Goal: Task Accomplishment & Management: Use online tool/utility

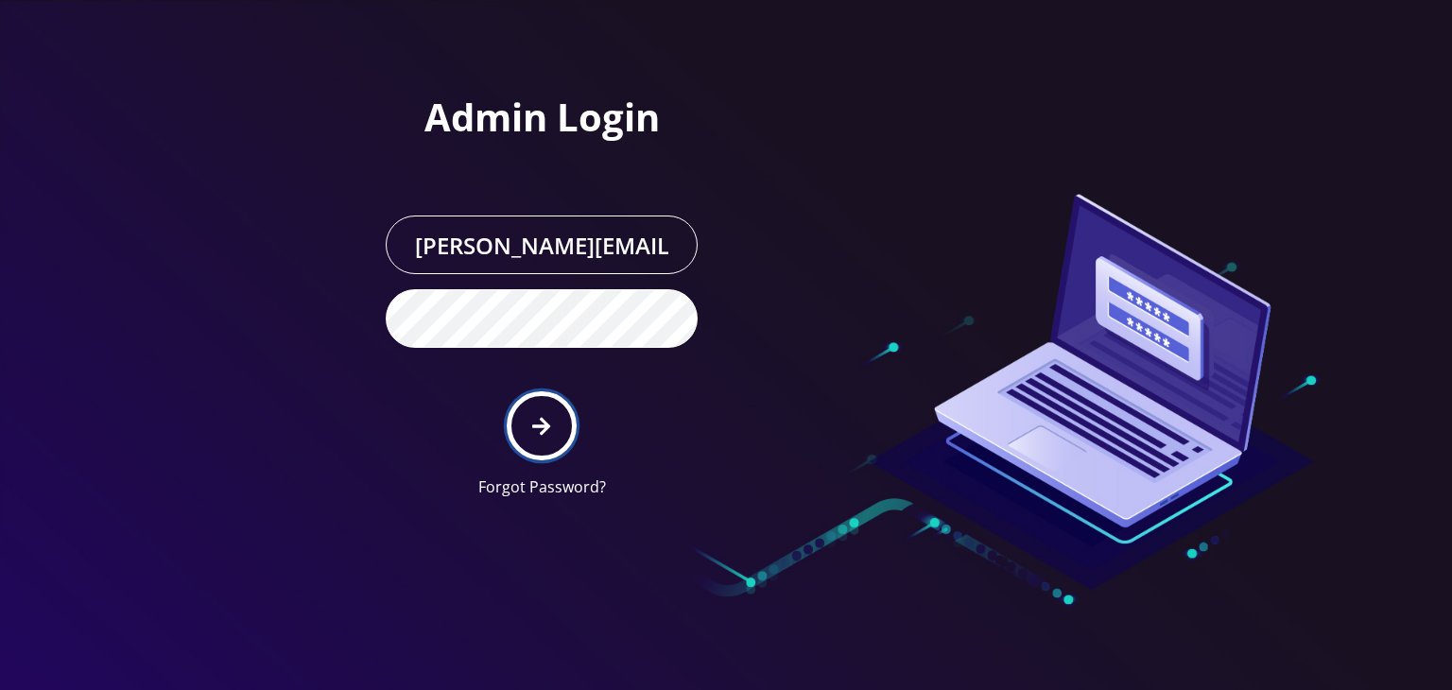
click at [533, 409] on button "submit" at bounding box center [541, 425] width 69 height 69
click at [535, 411] on button "submit" at bounding box center [541, 425] width 69 height 69
click at [339, 398] on div "Admin Login boris@teltik.com Forgot Password?" at bounding box center [456, 256] width 539 height 513
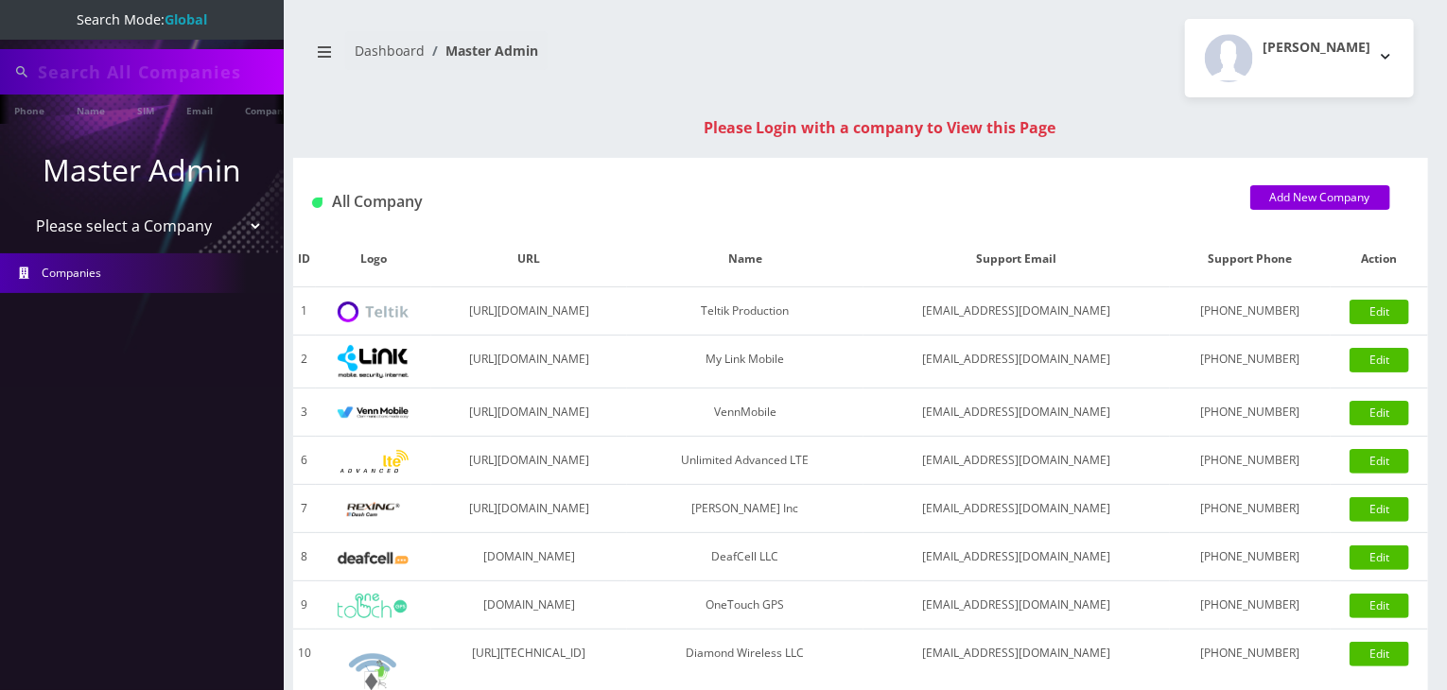
click at [182, 235] on select "Please select a Company Teltik Production My Link Mobile VennMobile Unlimited A…" at bounding box center [142, 226] width 241 height 36
select select "13"
click at [22, 208] on select "Please select a Company Teltik Production My Link Mobile VennMobile Unlimited A…" at bounding box center [142, 226] width 241 height 36
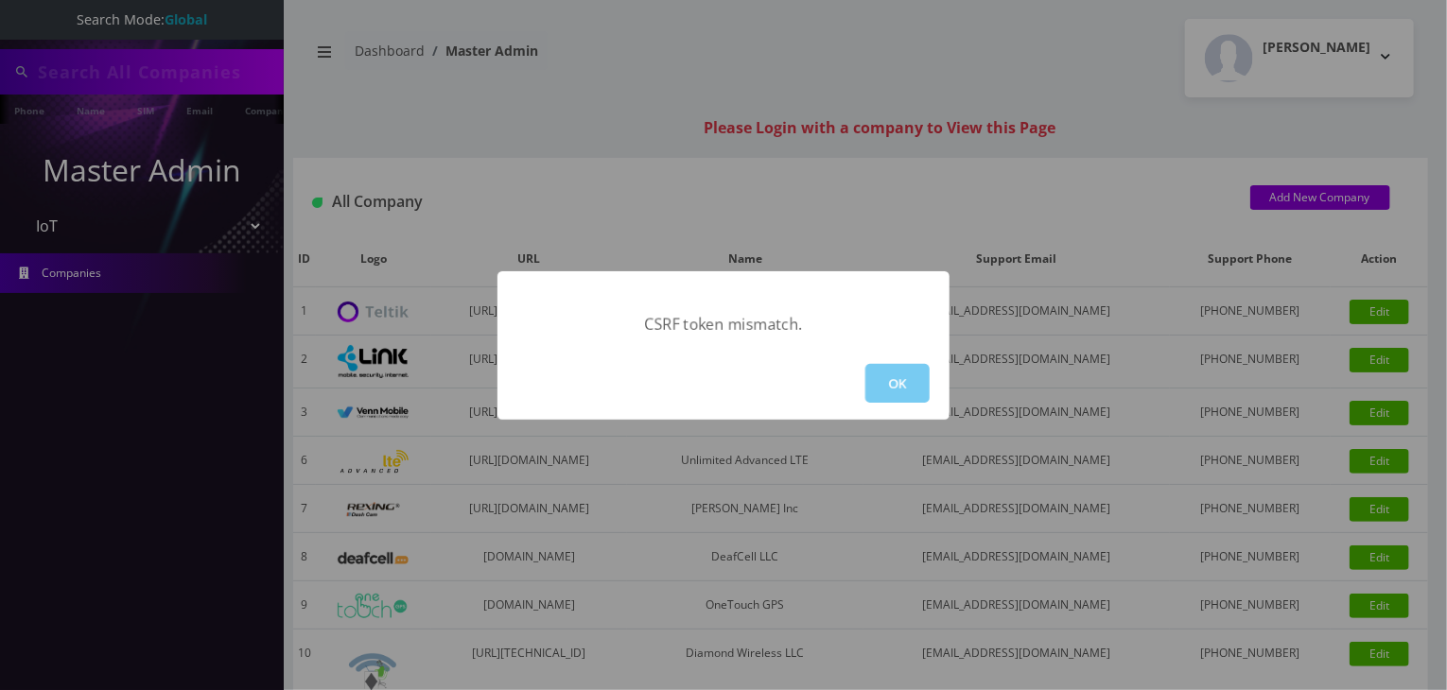
click at [897, 390] on button "OK" at bounding box center [897, 383] width 64 height 39
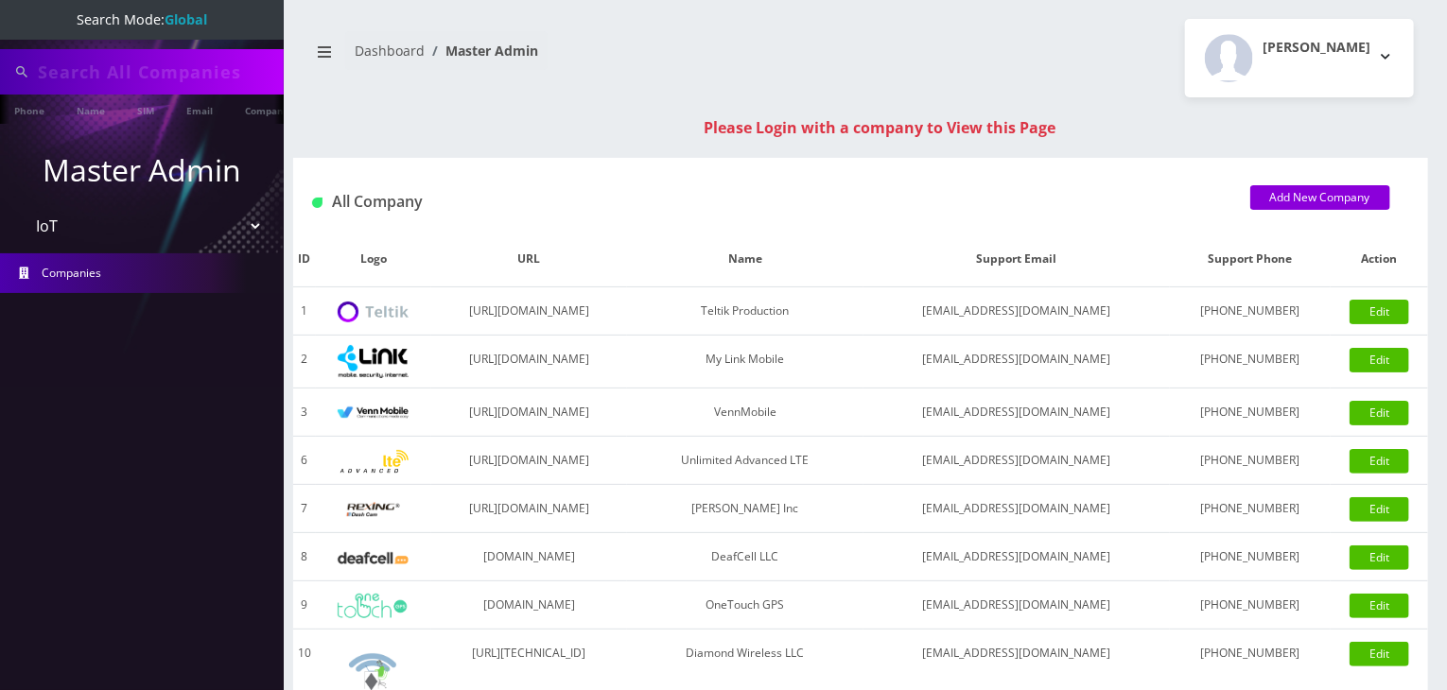
click at [168, 226] on select "Please select a Company Teltik Production My Link Mobile VennMobile Unlimited A…" at bounding box center [142, 226] width 241 height 36
type input "KAB tickets"
click at [22, 210] on select "Please select a Company Teltik Production My Link Mobile VennMobile Unlimited A…" at bounding box center [142, 228] width 241 height 36
click at [83, 121] on link "Name" at bounding box center [90, 110] width 47 height 31
click at [121, 216] on select "Please select a Company Teltik Production My Link Mobile VennMobile Unlimited A…" at bounding box center [142, 228] width 241 height 36
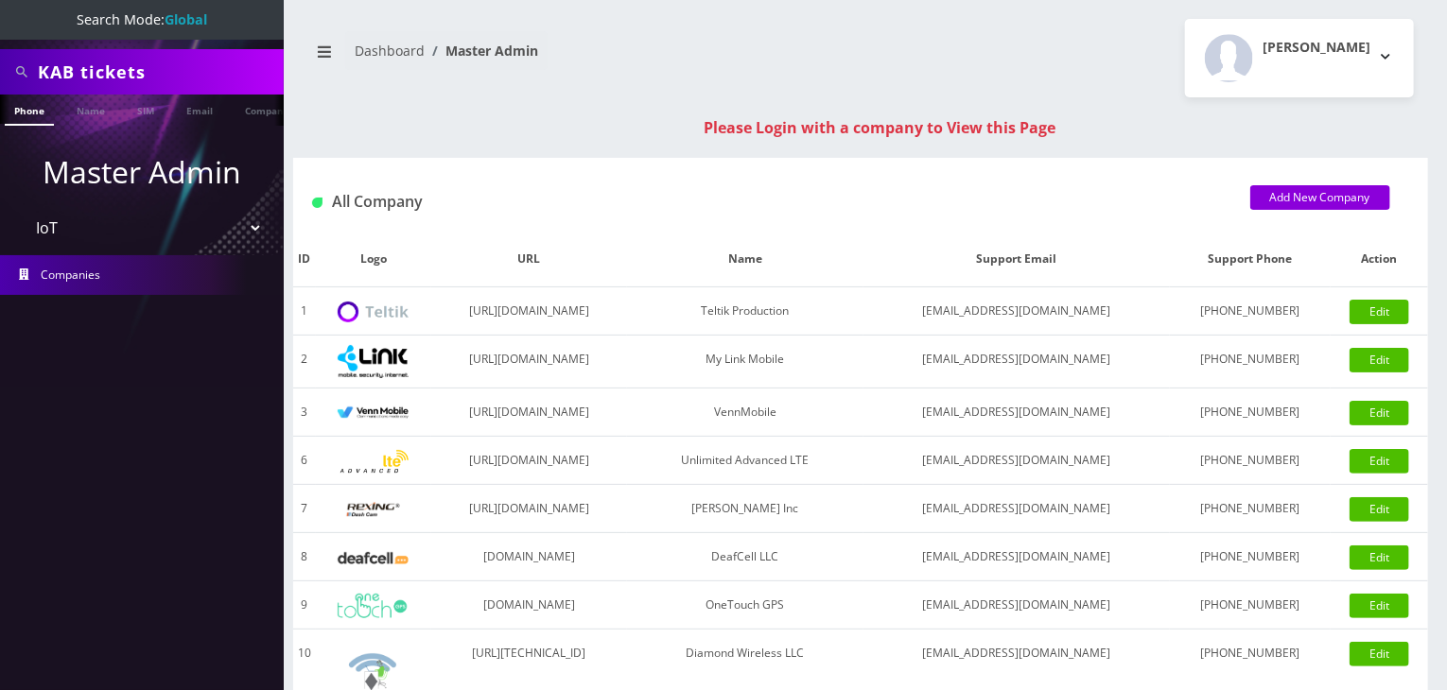
click at [22, 210] on select "Please select a Company Teltik Production My Link Mobile VennMobile Unlimited A…" at bounding box center [142, 228] width 241 height 36
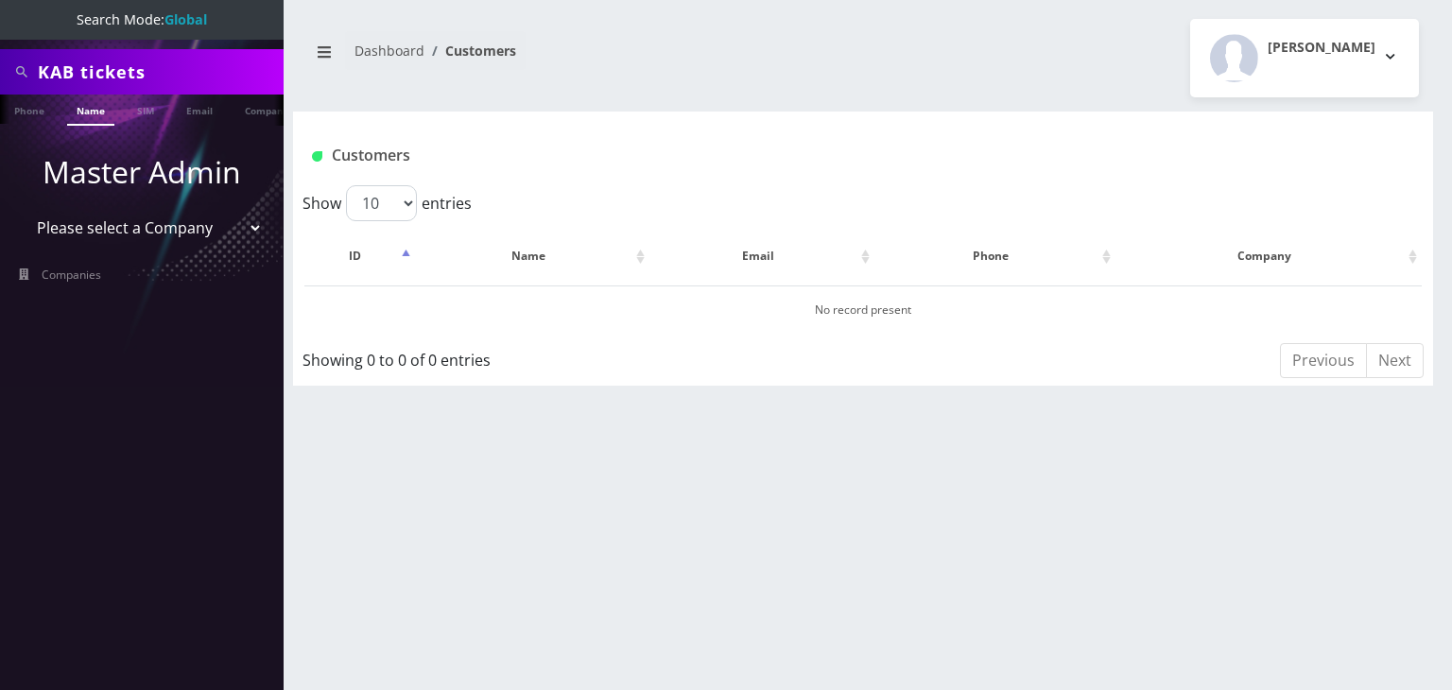
click at [1152, 199] on div at bounding box center [1143, 203] width 561 height 36
click at [45, 103] on link "Phone" at bounding box center [29, 110] width 49 height 31
click at [132, 224] on select "Please select a Company Teltik Production My Link Mobile VennMobile Unlimited A…" at bounding box center [142, 228] width 241 height 36
select select "13"
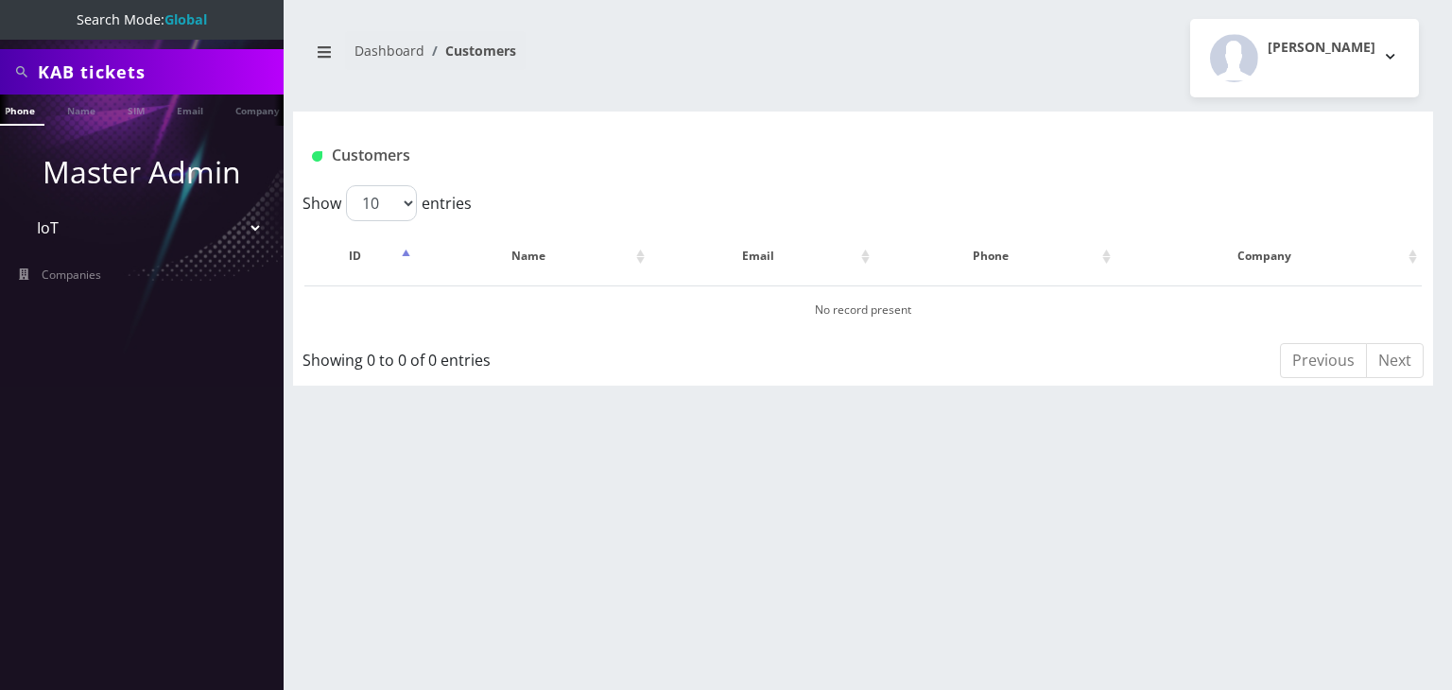
click at [22, 210] on select "Please select a Company Teltik Production My Link Mobile VennMobile Unlimited A…" at bounding box center [142, 228] width 241 height 36
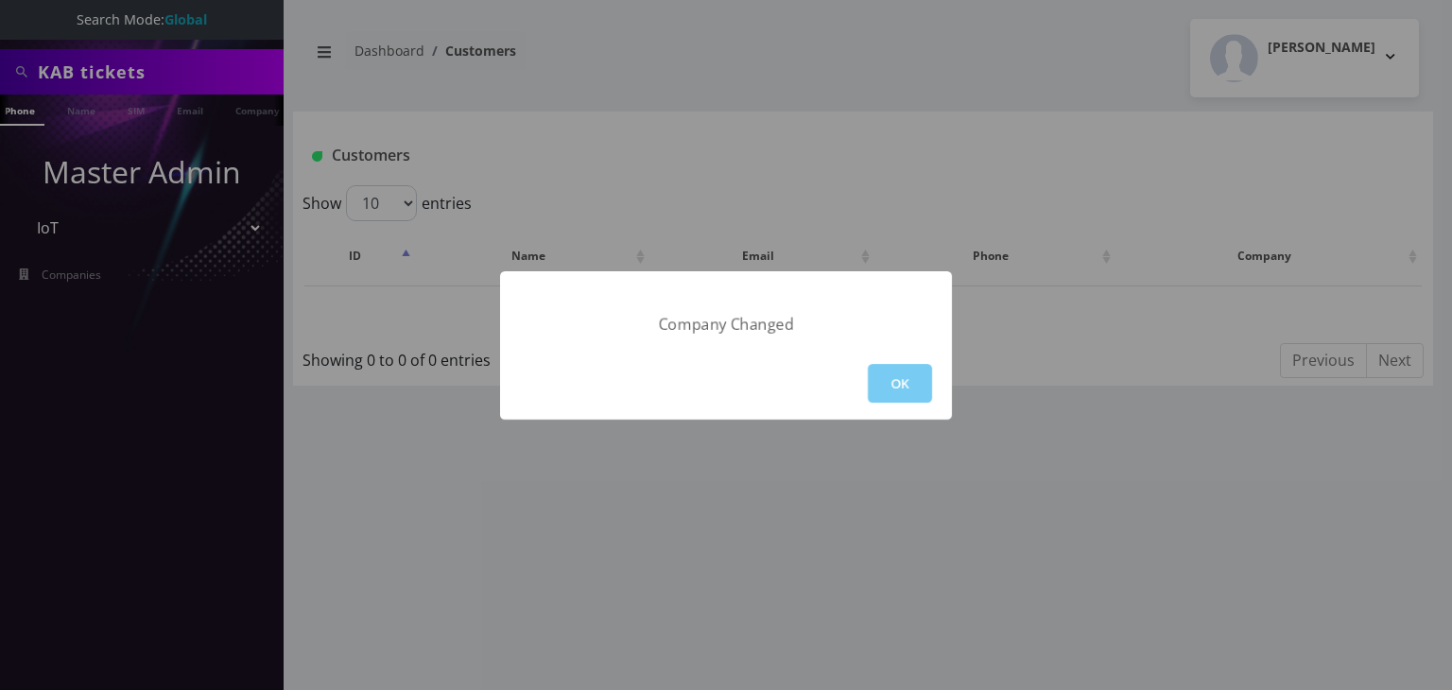
click at [889, 378] on button "OK" at bounding box center [900, 383] width 64 height 39
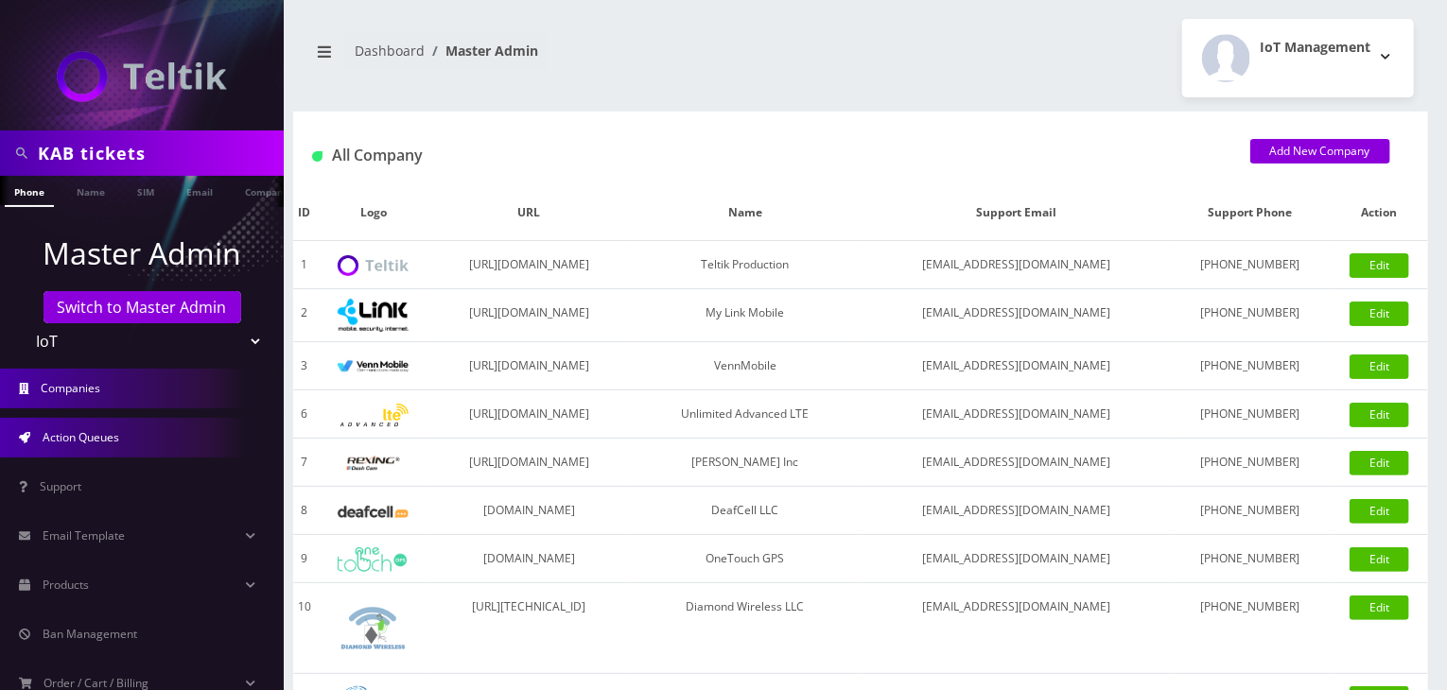
click at [126, 436] on link "Action Queues" at bounding box center [142, 438] width 284 height 40
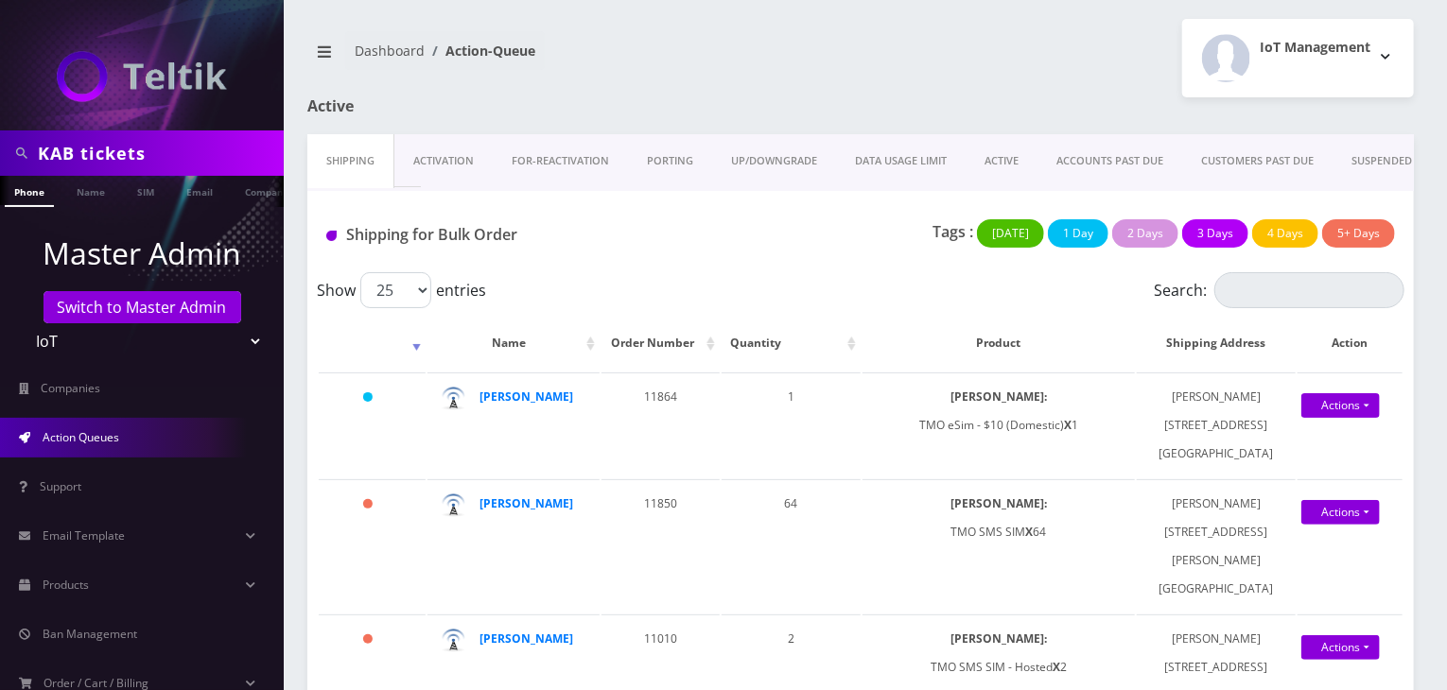
drag, startPoint x: 178, startPoint y: 154, endPoint x: 0, endPoint y: 147, distance: 177.9
click at [0, 147] on div "KAB tickets" at bounding box center [142, 152] width 284 height 45
type input "komail"
click at [77, 193] on link "Name" at bounding box center [90, 191] width 47 height 31
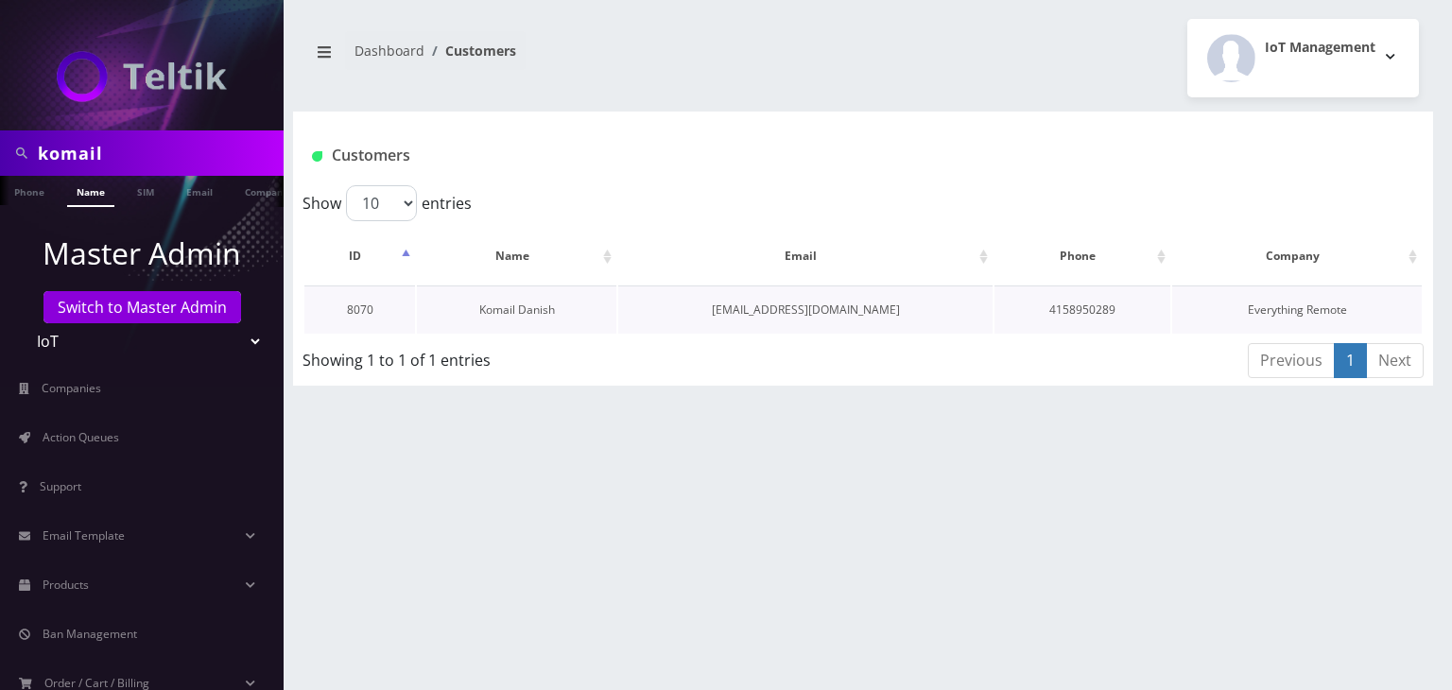
click at [502, 312] on link "Komail Danish" at bounding box center [517, 310] width 76 height 16
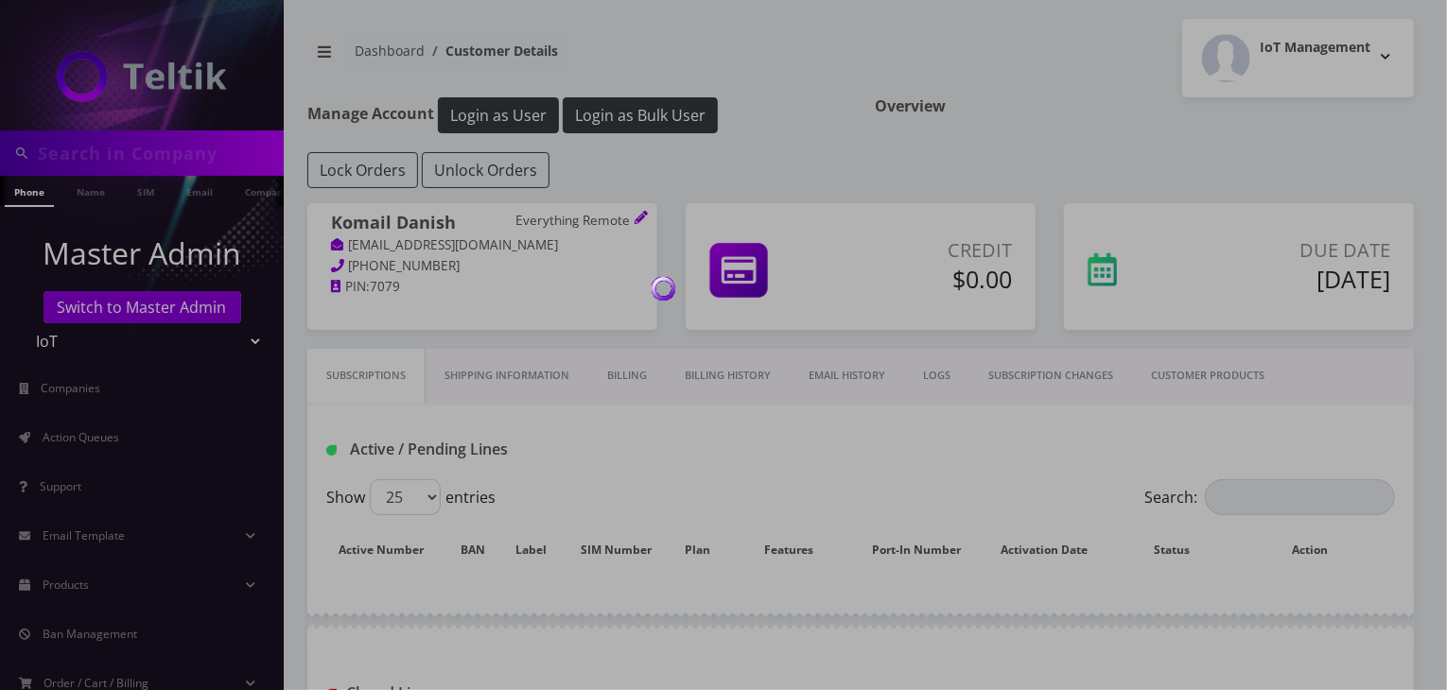
type input "komail"
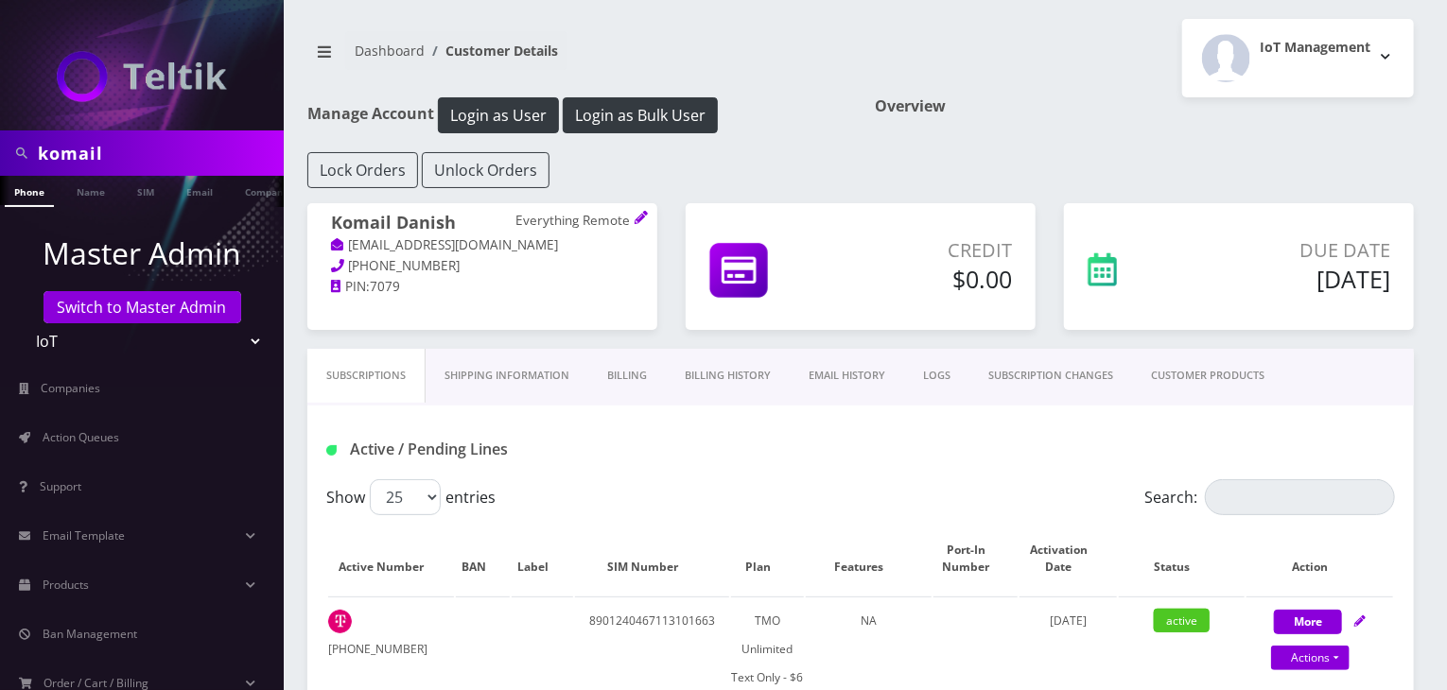
click at [722, 378] on link "Billing History" at bounding box center [728, 376] width 124 height 54
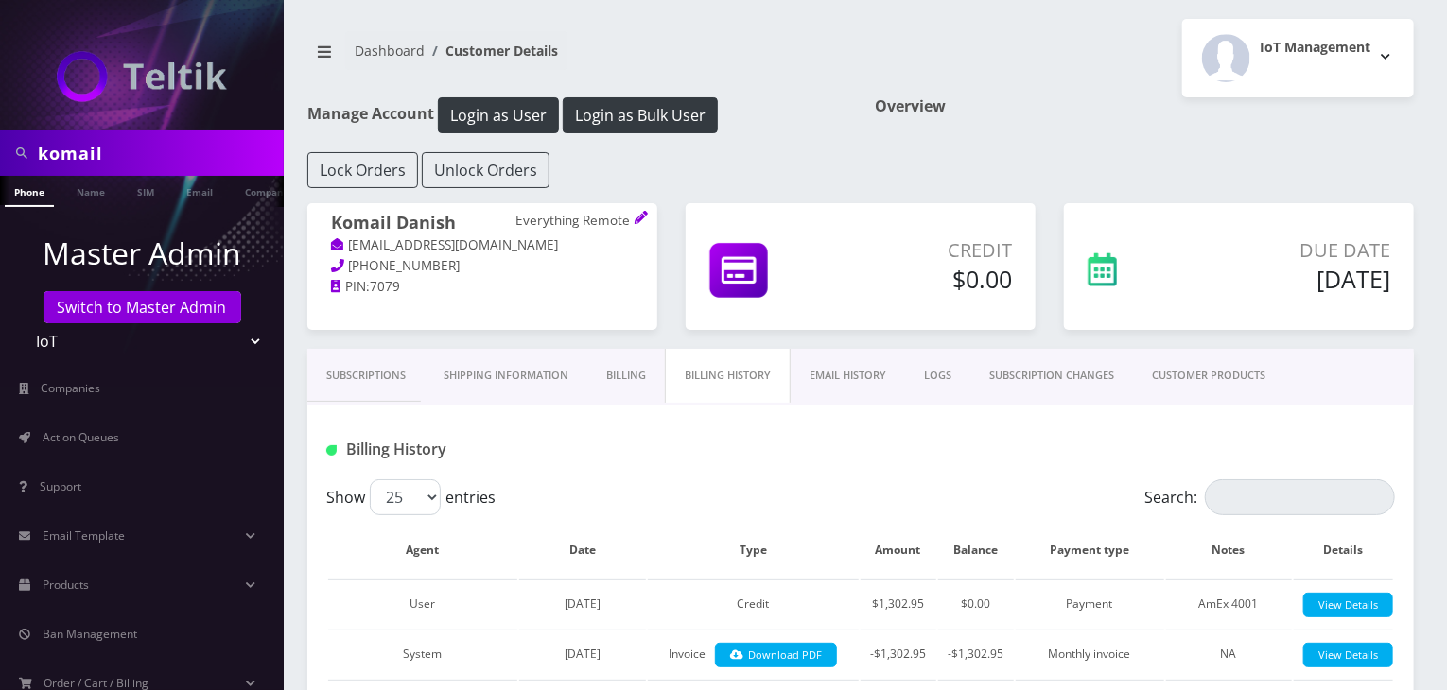
scroll to position [157, 0]
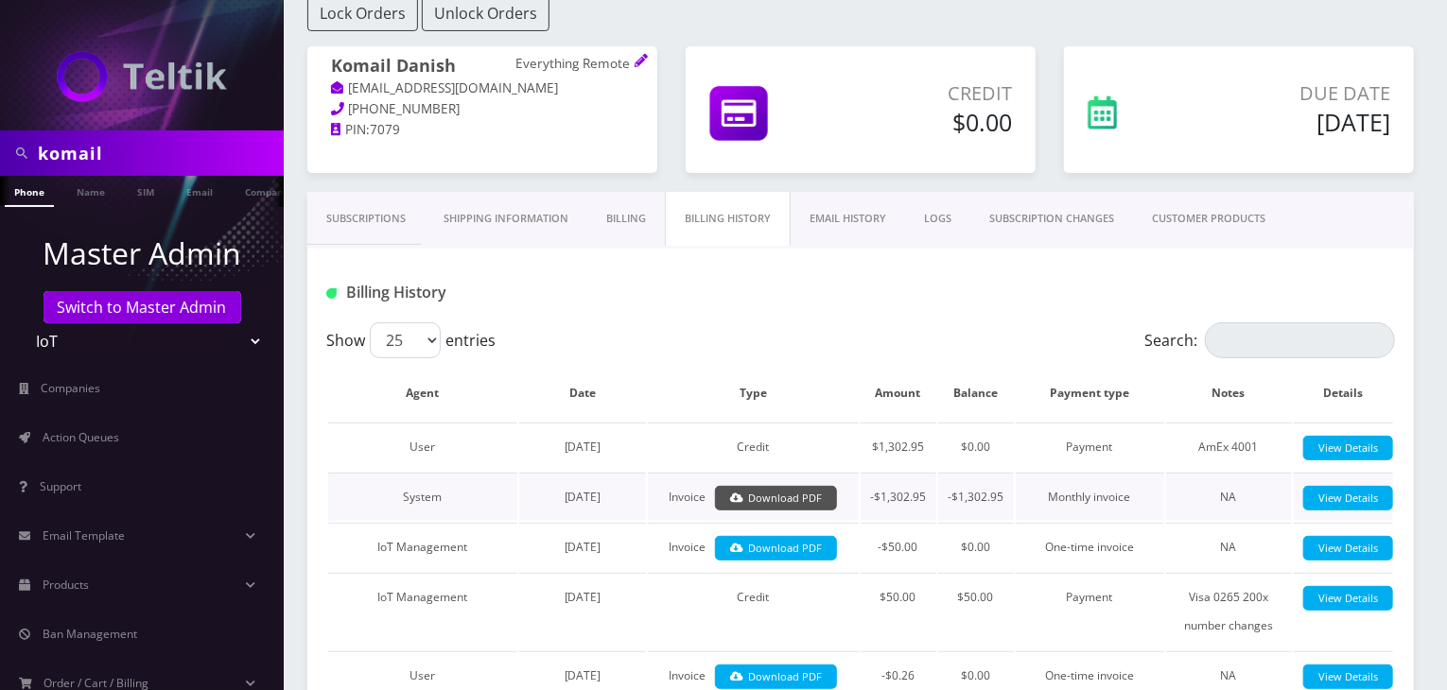
click at [760, 494] on link "Download PDF" at bounding box center [776, 499] width 122 height 26
click at [366, 221] on link "Subscriptions" at bounding box center [365, 219] width 117 height 54
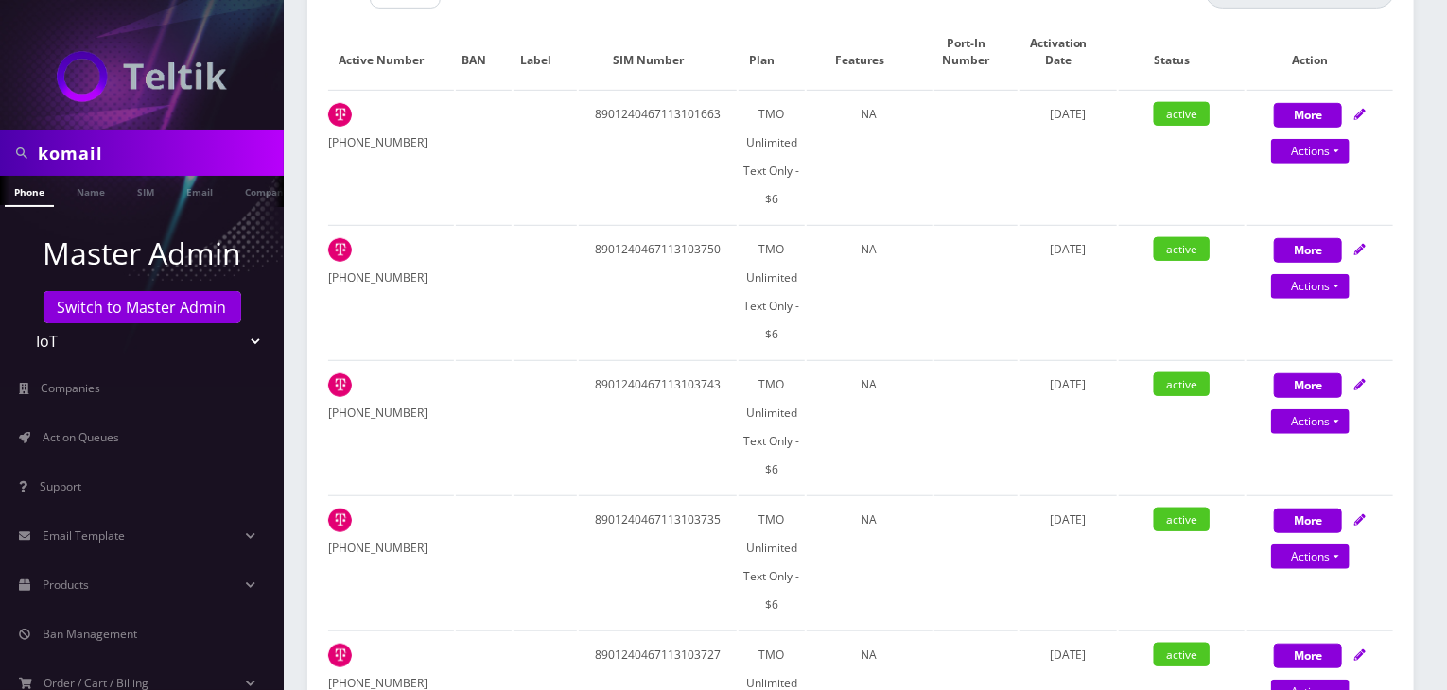
scroll to position [34, 0]
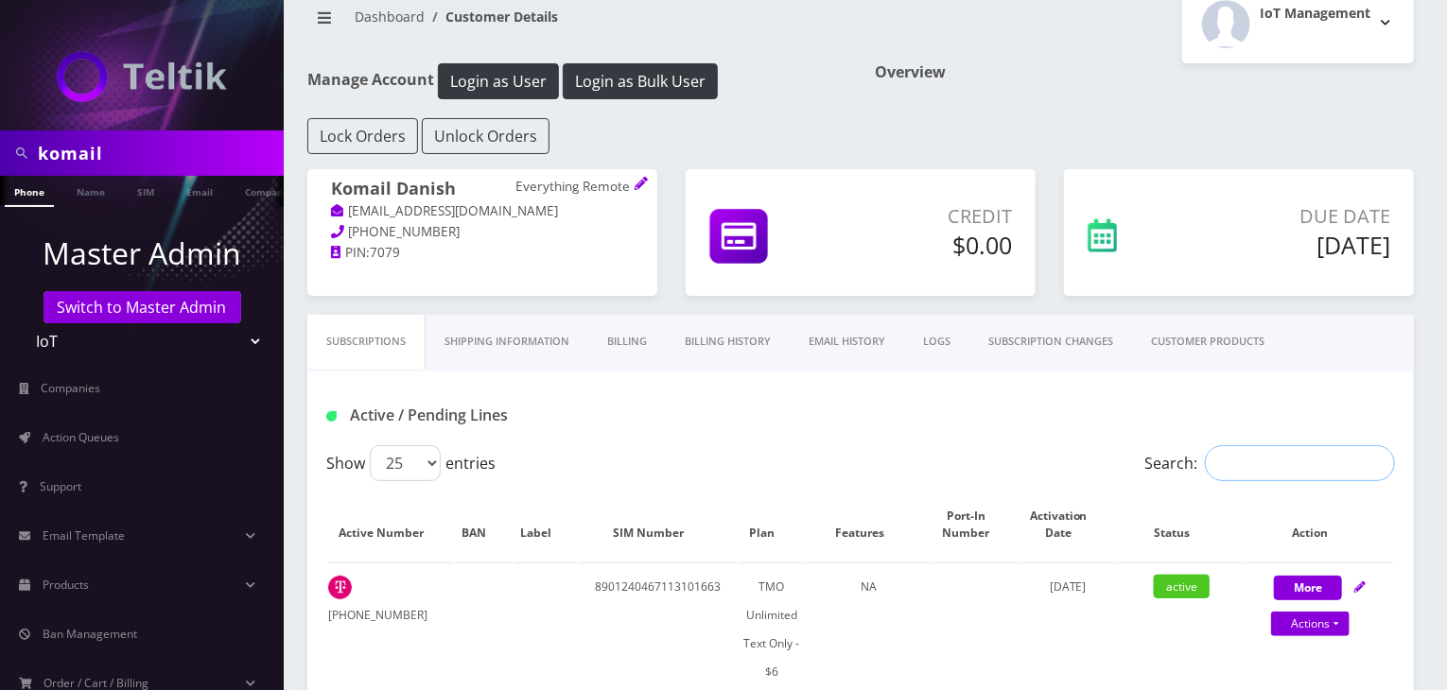
click at [1222, 461] on input "Search:" at bounding box center [1300, 463] width 190 height 36
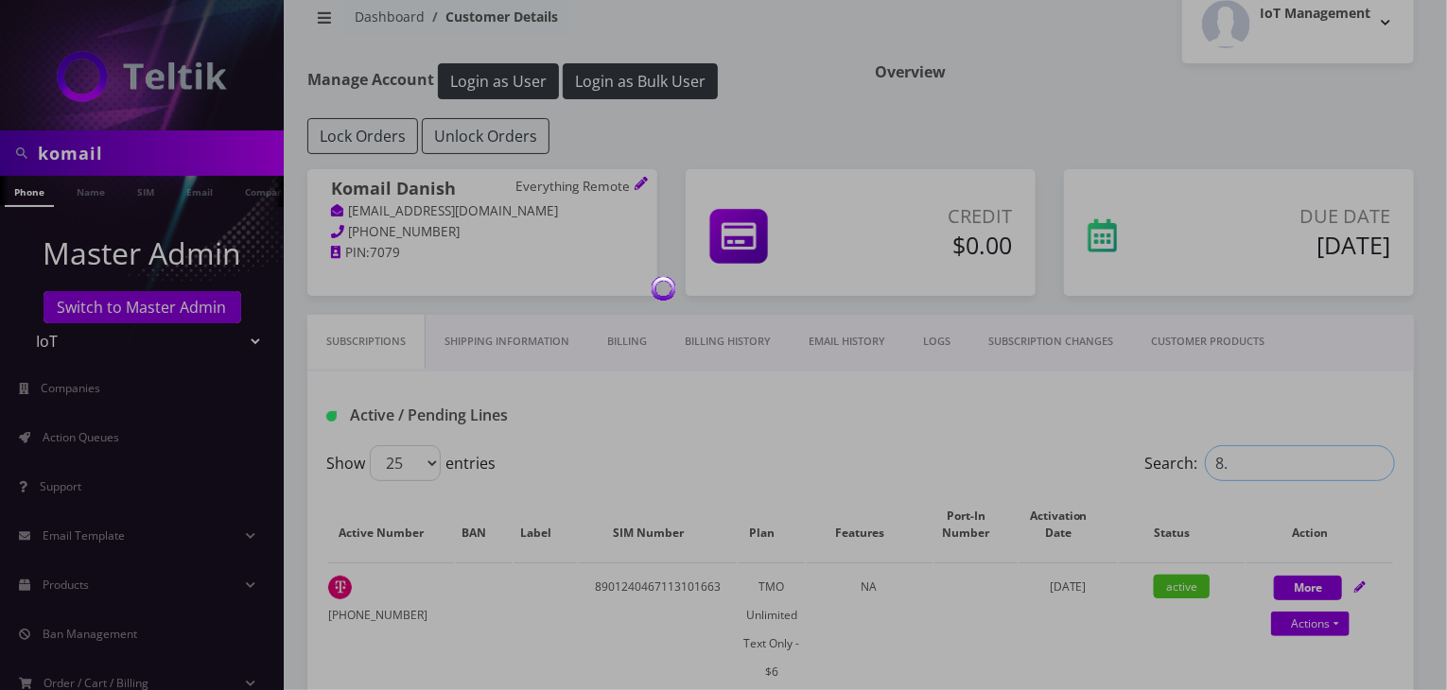
type input "8.5"
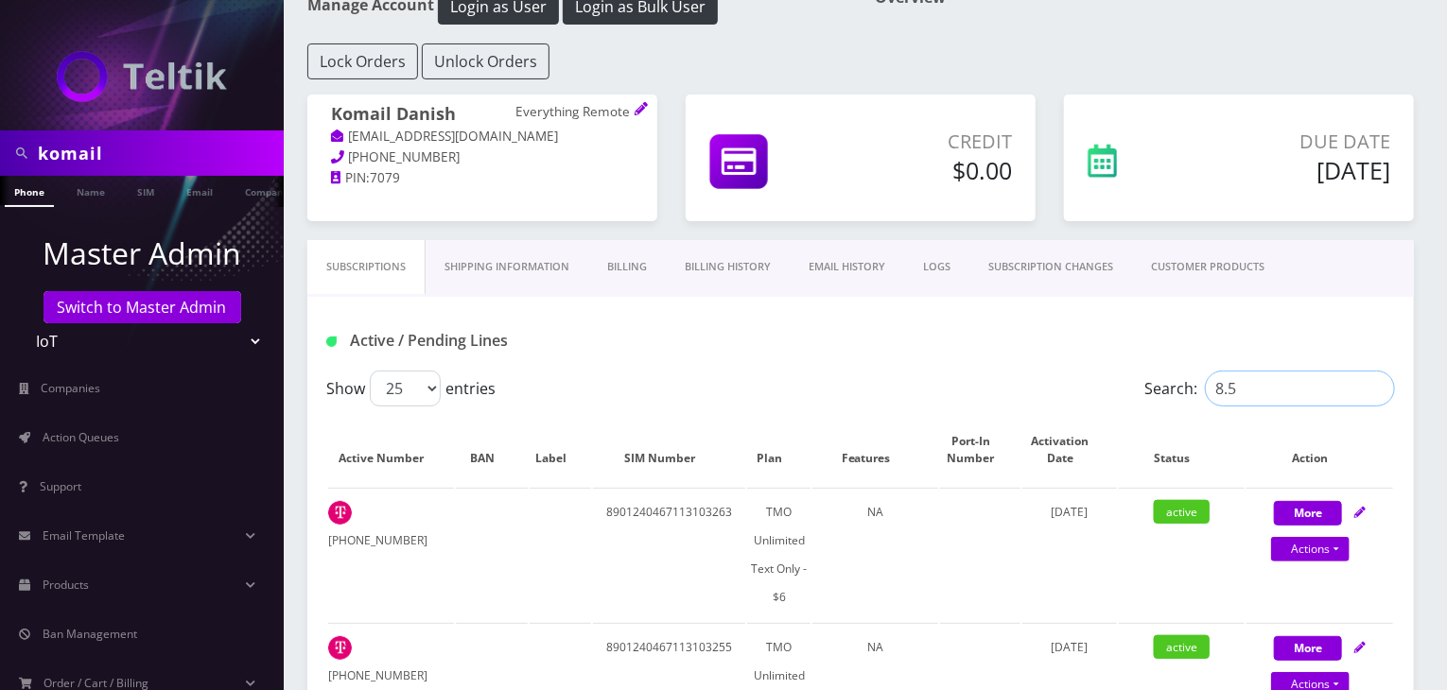
scroll to position [0, 0]
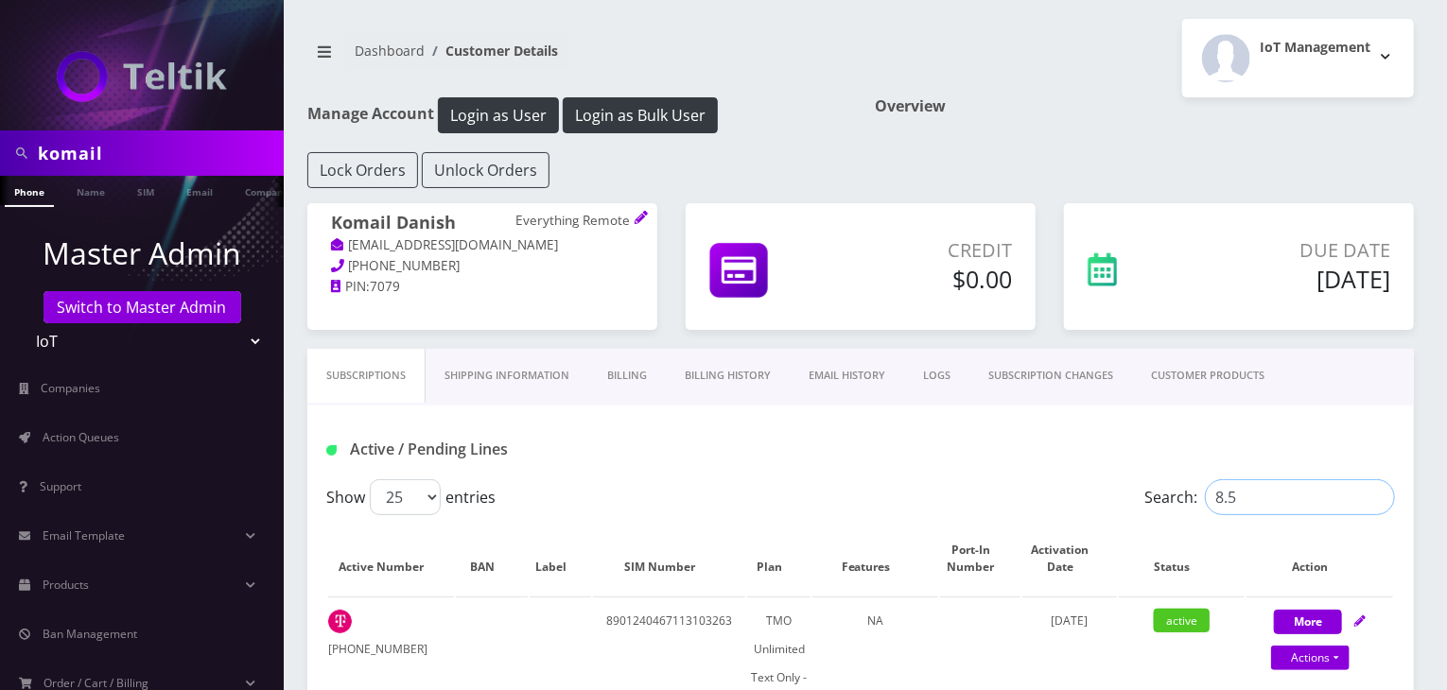
click at [1376, 496] on input "8.5" at bounding box center [1300, 497] width 190 height 36
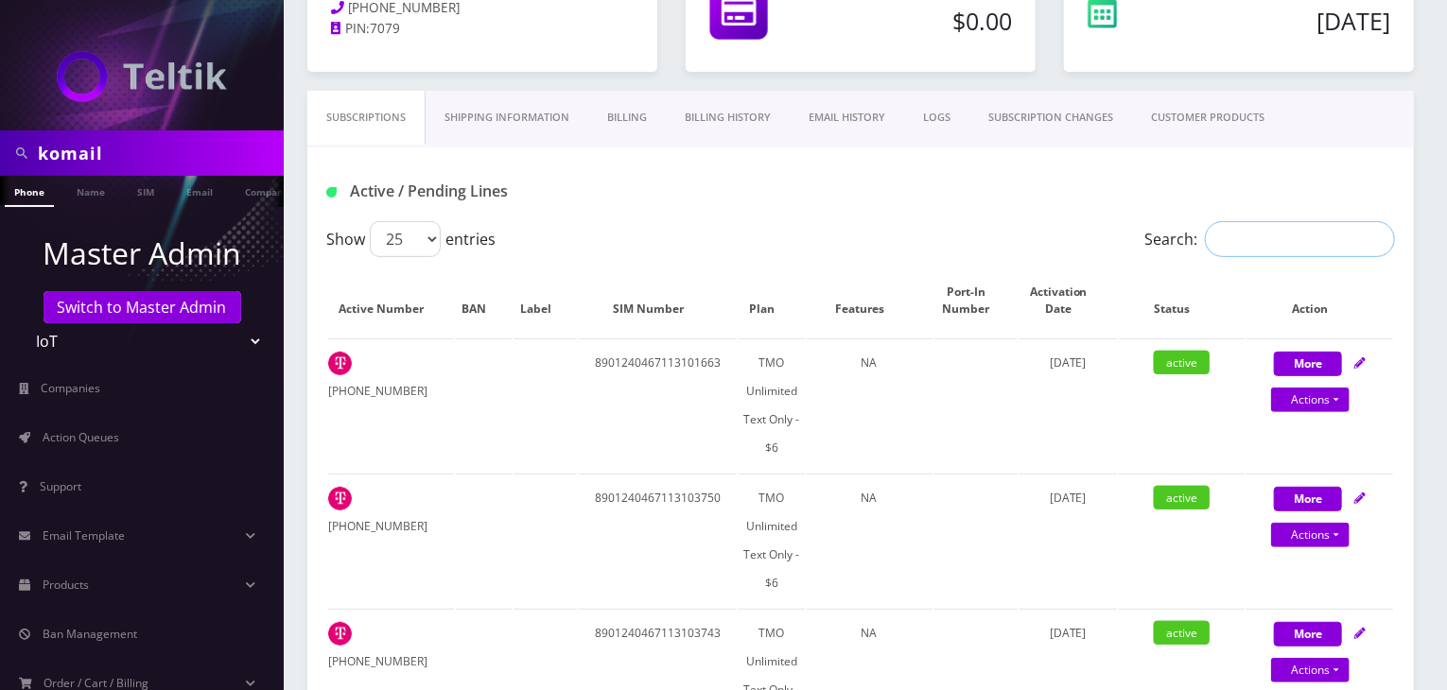
scroll to position [315, 0]
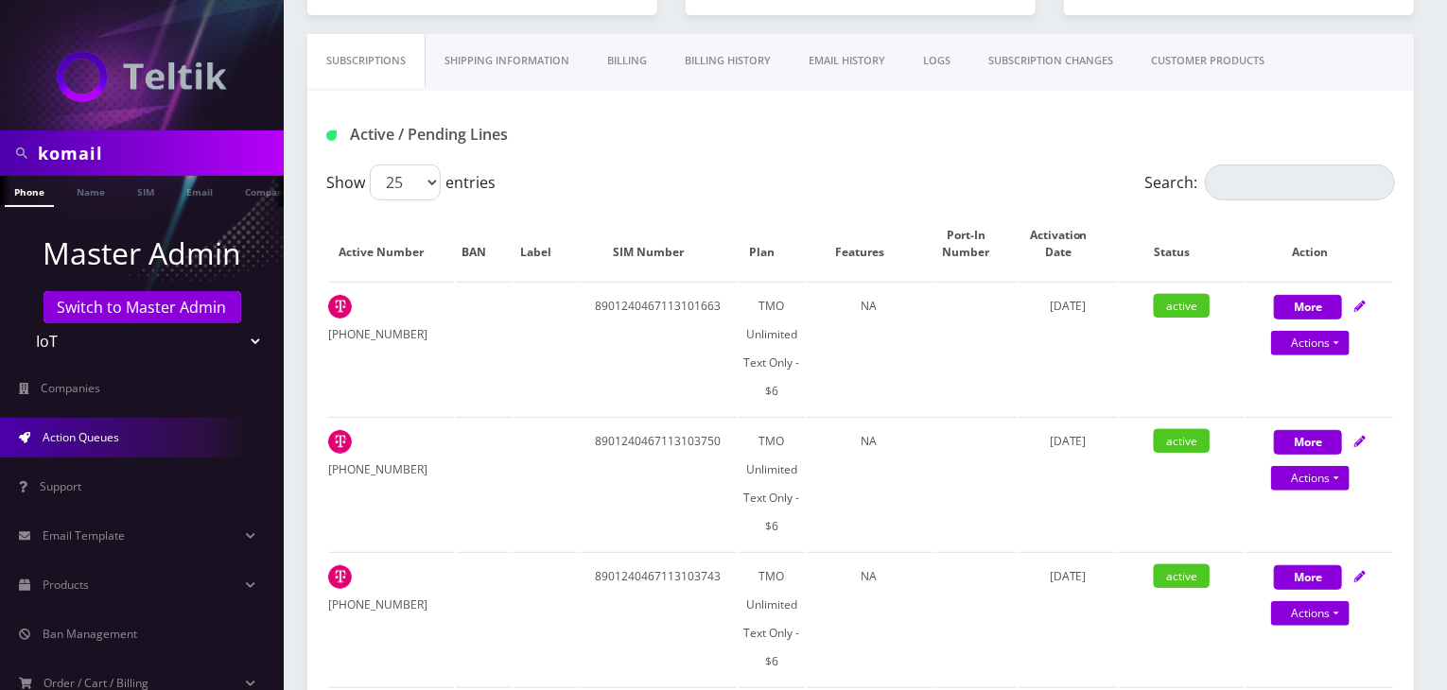
click at [64, 432] on span "Action Queues" at bounding box center [81, 437] width 77 height 16
